Goal: Information Seeking & Learning: Learn about a topic

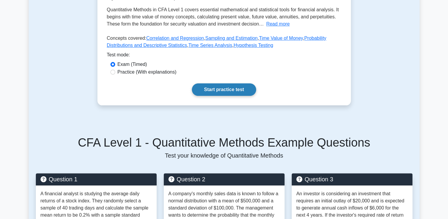
scroll to position [140, 0]
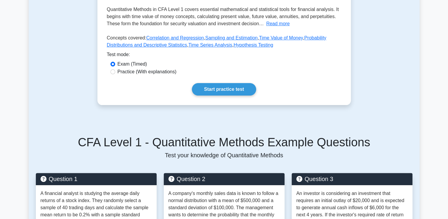
click at [161, 75] on label "Practice (With explanations)" at bounding box center [147, 71] width 59 height 7
click at [115, 74] on input "Practice (With explanations)" at bounding box center [113, 71] width 5 height 5
radio input "true"
click at [235, 91] on link "Start practice test" at bounding box center [224, 89] width 64 height 12
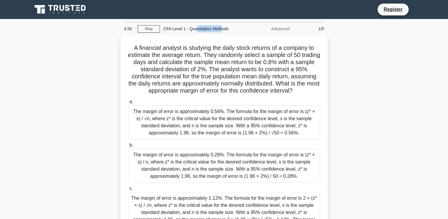
drag, startPoint x: 195, startPoint y: 29, endPoint x: 222, endPoint y: 33, distance: 27.9
click at [222, 33] on div "CFA Level 1 - Quantitative Methods" at bounding box center [200, 29] width 81 height 12
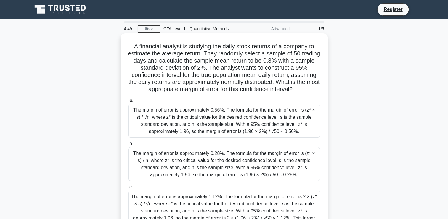
drag, startPoint x: 222, startPoint y: 33, endPoint x: 205, endPoint y: 57, distance: 28.8
click at [205, 57] on h5 "A financial analyst is studying the daily stock returns of a company to estimat…" at bounding box center [224, 68] width 193 height 50
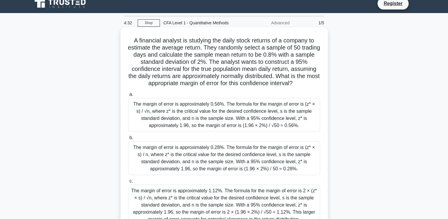
click at [210, 120] on div "The margin of error is approximately 0.56%. The formula for the margin of error…" at bounding box center [224, 115] width 192 height 34
click at [128, 96] on input "a. The margin of error is approximately 0.56%. The formula for the margin of er…" at bounding box center [128, 94] width 0 height 4
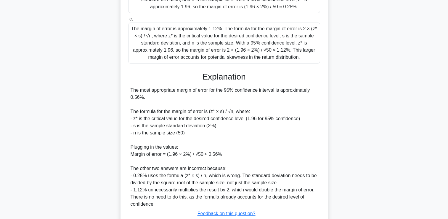
scroll to position [0, 0]
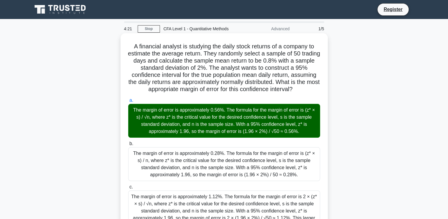
click at [300, 73] on h5 "A financial analyst is studying the daily stock returns of a company to estimat…" at bounding box center [224, 68] width 193 height 50
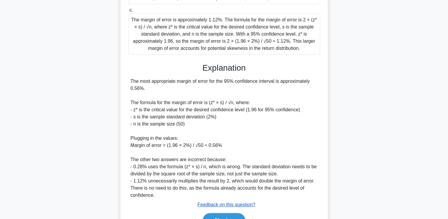
scroll to position [210, 0]
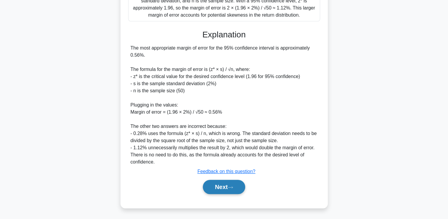
drag, startPoint x: 233, startPoint y: 195, endPoint x: 221, endPoint y: 183, distance: 16.3
click at [221, 183] on div "Next" at bounding box center [224, 186] width 192 height 19
click at [221, 183] on button "Next" at bounding box center [224, 187] width 42 height 14
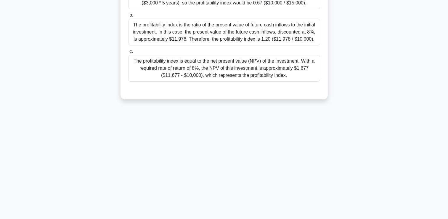
scroll to position [0, 0]
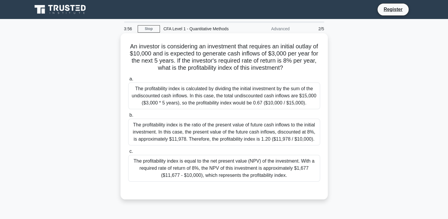
click at [238, 93] on div "The profitability index is calculated by dividing the initial investment by the…" at bounding box center [224, 95] width 192 height 27
click at [128, 81] on input "a. The profitability index is calculated by dividing the initial investment by …" at bounding box center [128, 79] width 0 height 4
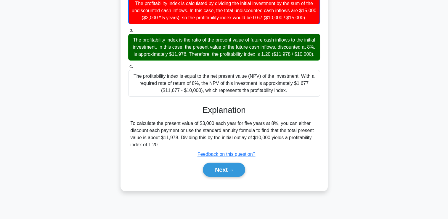
scroll to position [82, 0]
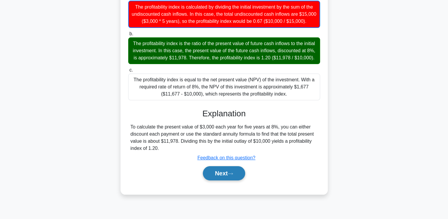
click at [233, 175] on icon at bounding box center [230, 173] width 5 height 3
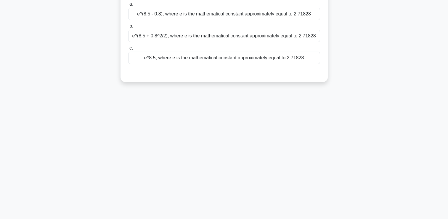
scroll to position [0, 0]
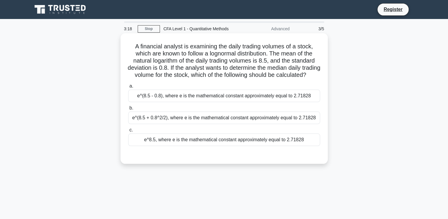
click at [233, 124] on div "e^(8.5 + 0.8^2/2), where e is the mathematical constant approximately equal to …" at bounding box center [224, 117] width 192 height 12
click at [128, 110] on input "b. e^(8.5 + 0.8^2/2), where e is the mathematical constant approximately equal …" at bounding box center [128, 108] width 0 height 4
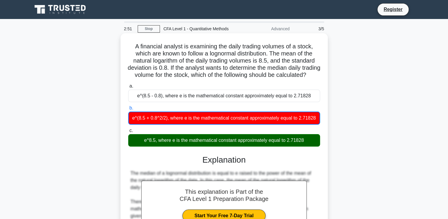
scroll to position [101, 0]
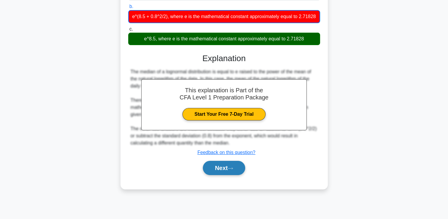
click at [214, 175] on button "Next" at bounding box center [224, 168] width 42 height 14
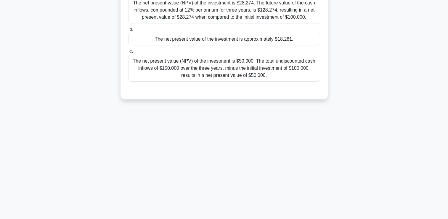
scroll to position [0, 0]
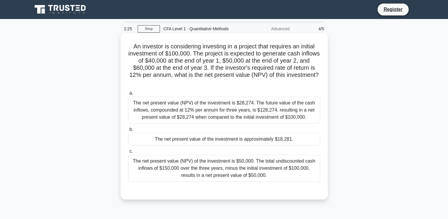
click at [283, 142] on div "The net present value of the investment is approximately $18,281." at bounding box center [224, 139] width 192 height 12
click at [128, 131] on input "b. The net present value of the investment is approximately $18,281." at bounding box center [128, 129] width 0 height 4
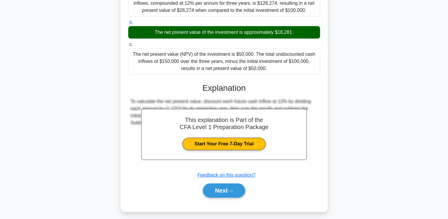
scroll to position [110, 0]
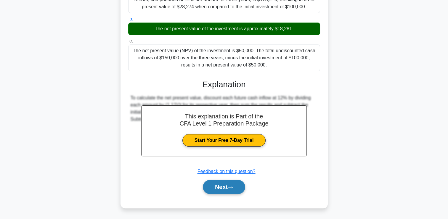
click at [238, 187] on button "Next" at bounding box center [224, 187] width 42 height 14
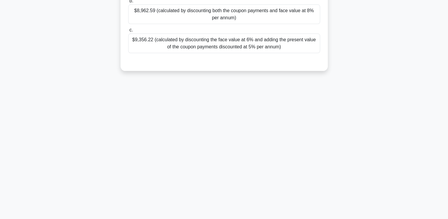
scroll to position [0, 0]
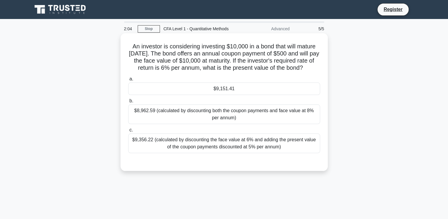
click at [201, 87] on div "$9,151.41" at bounding box center [224, 88] width 192 height 12
click at [128, 81] on input "a. $9,151.41" at bounding box center [128, 79] width 0 height 4
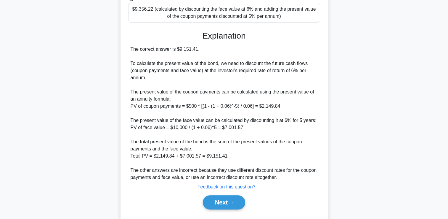
scroll to position [130, 0]
